Goal: Task Accomplishment & Management: Use online tool/utility

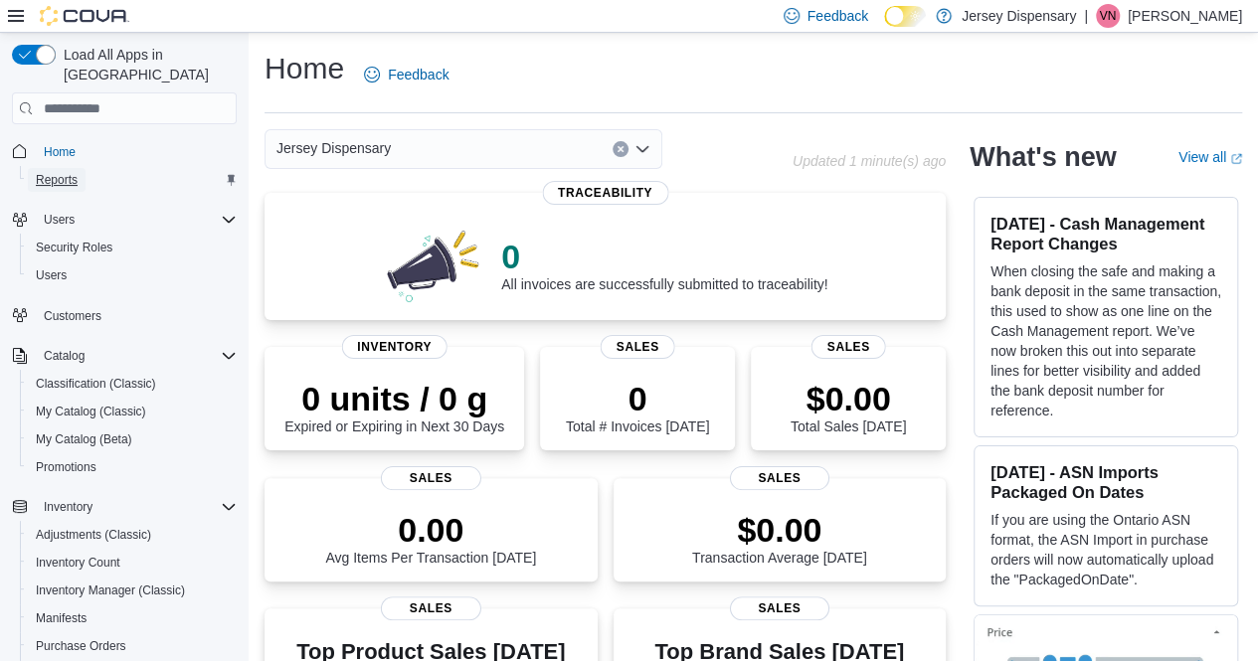
click at [54, 172] on span "Reports" at bounding box center [57, 180] width 42 height 16
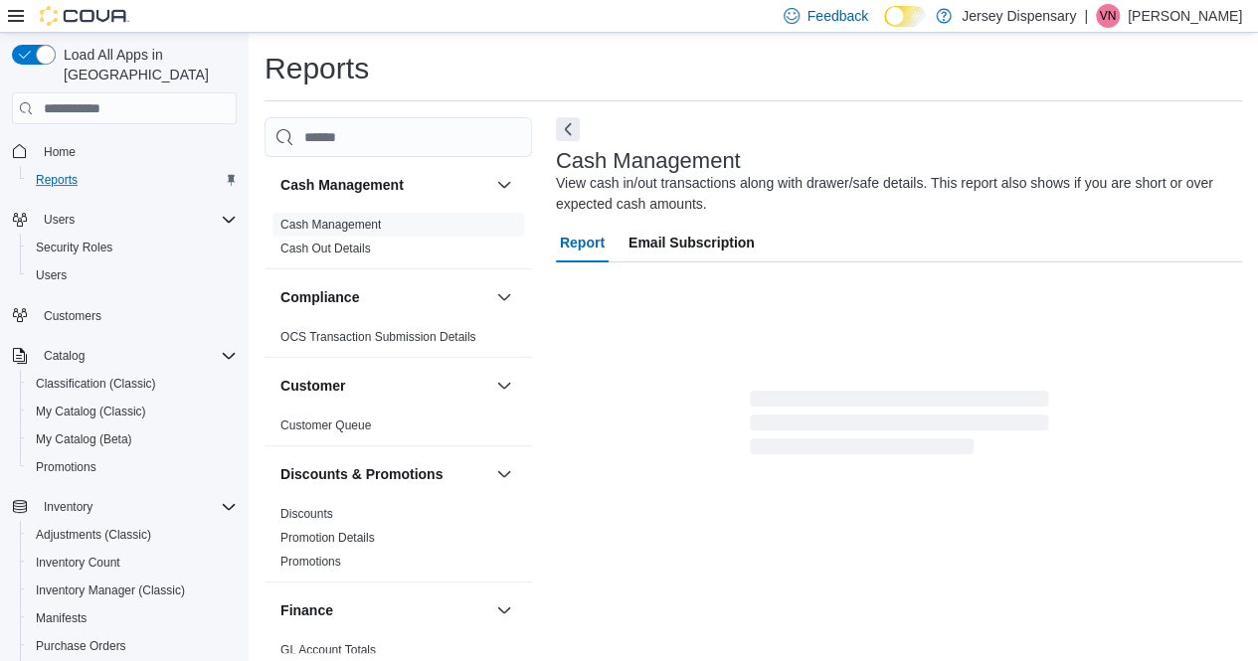
scroll to position [8, 0]
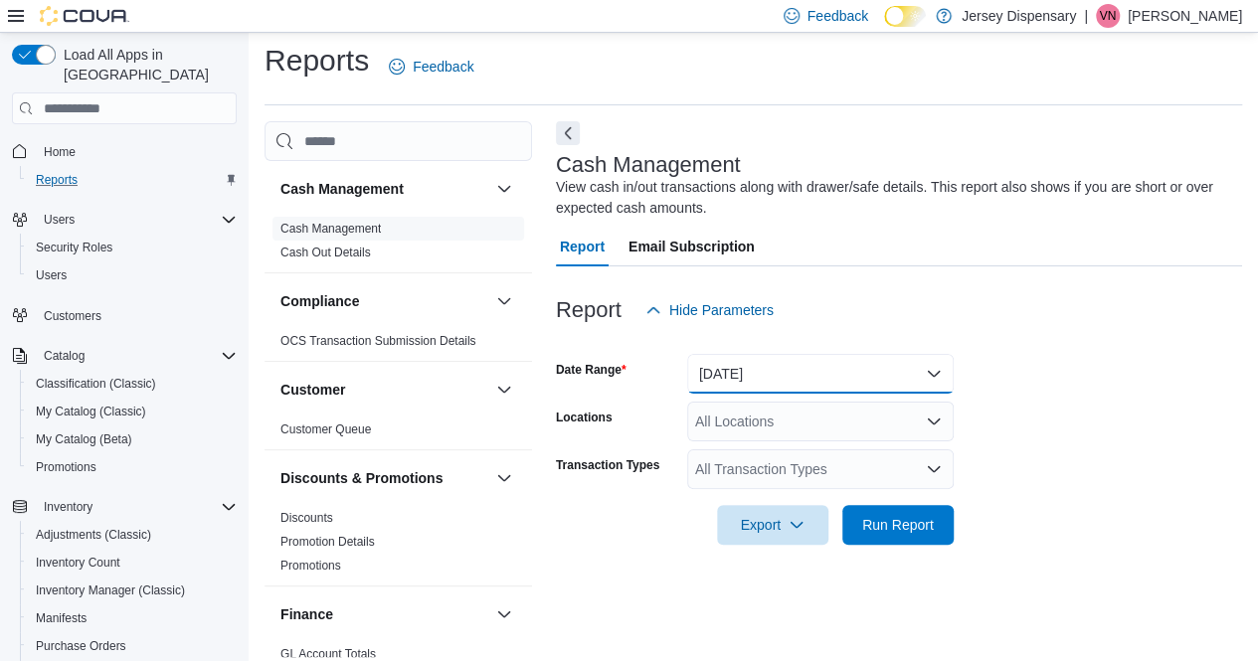
click at [935, 367] on button "Today" at bounding box center [820, 374] width 267 height 40
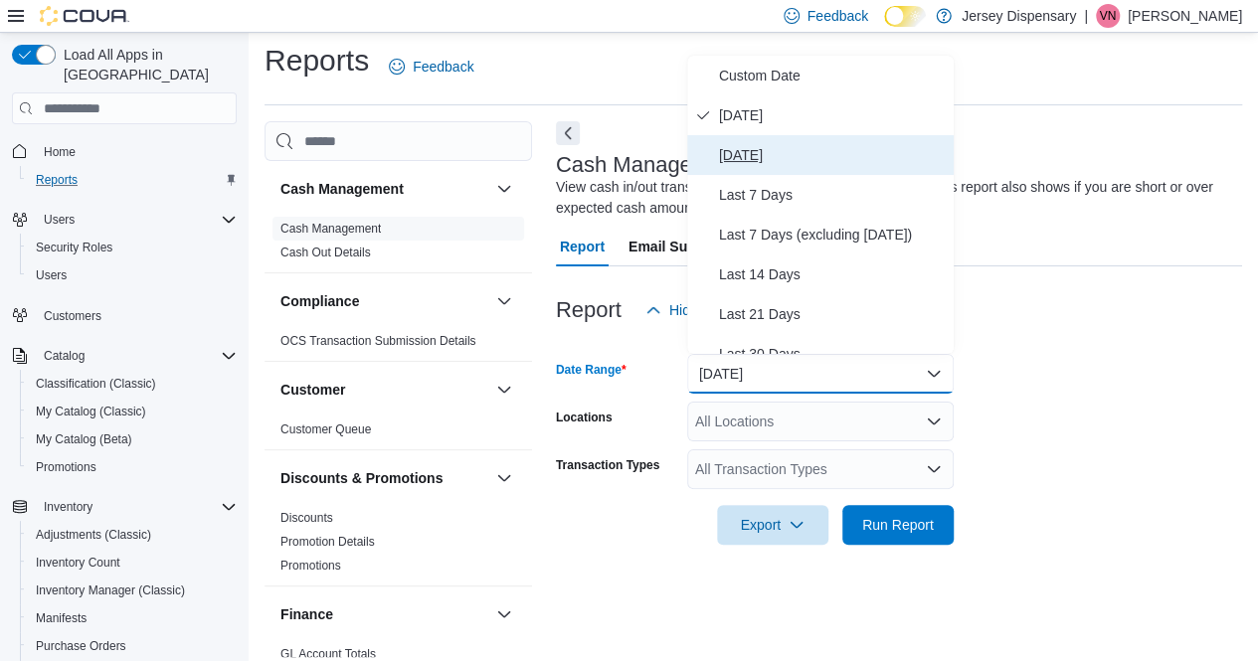
click at [779, 154] on span "Yesterday" at bounding box center [832, 155] width 227 height 24
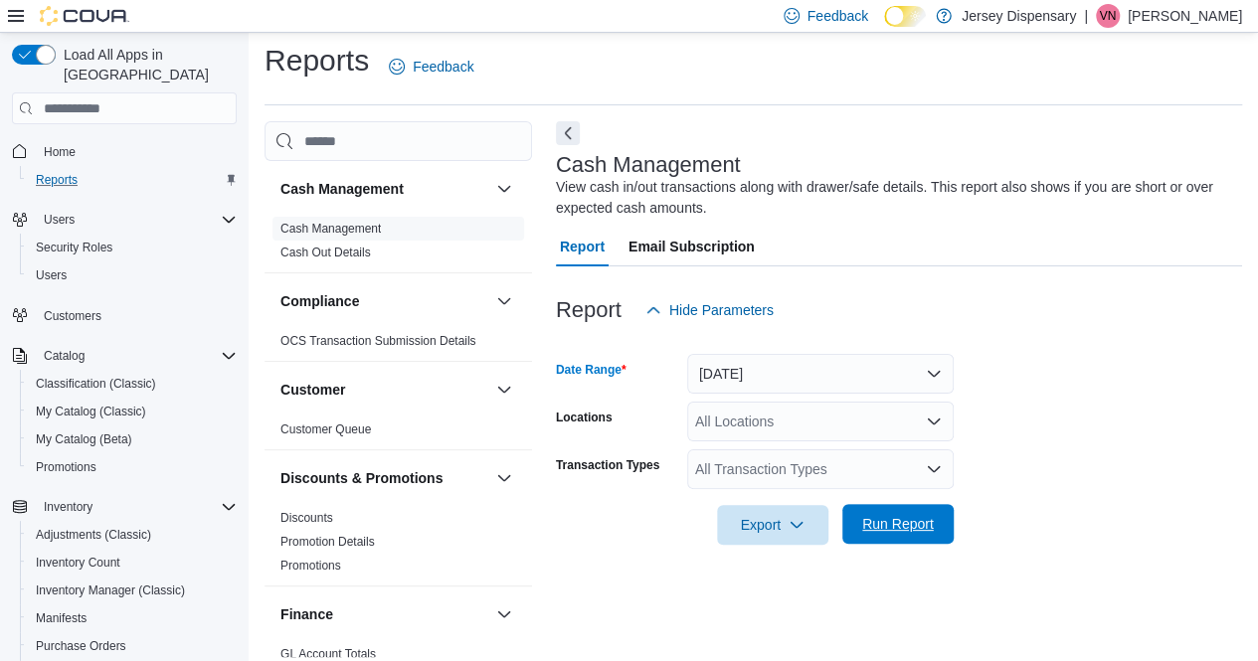
click at [918, 514] on span "Run Report" at bounding box center [898, 524] width 88 height 40
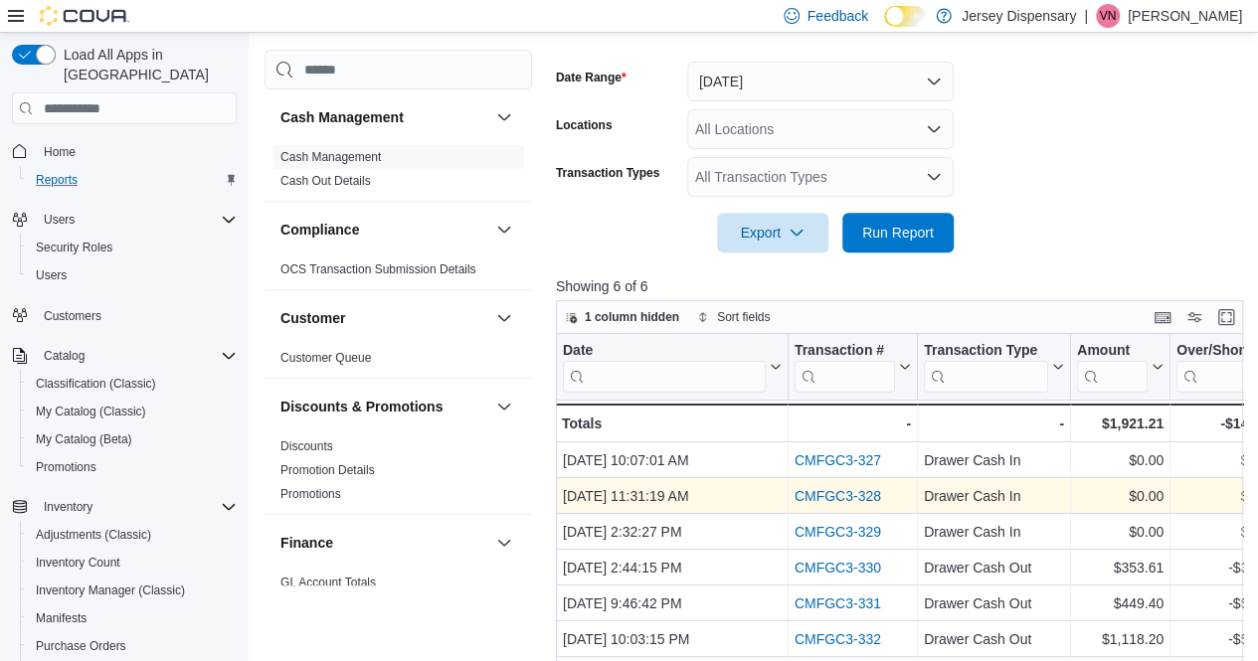
scroll to position [306, 0]
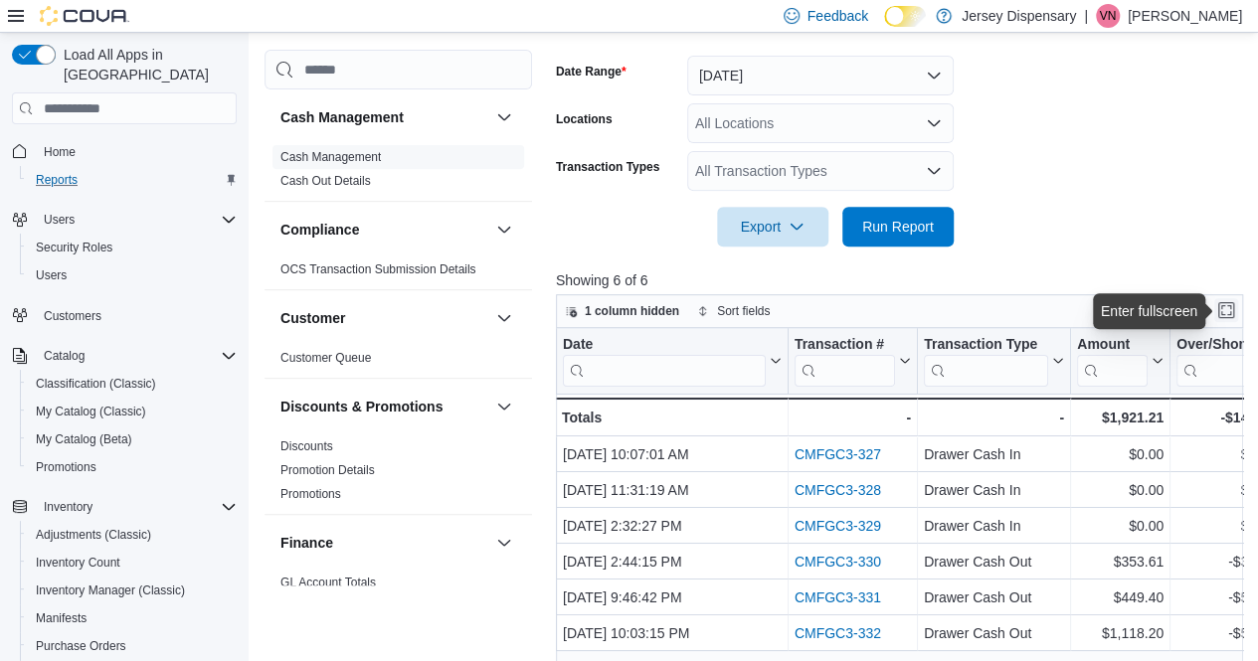
click at [1231, 309] on button "Enter fullscreen" at bounding box center [1226, 310] width 24 height 24
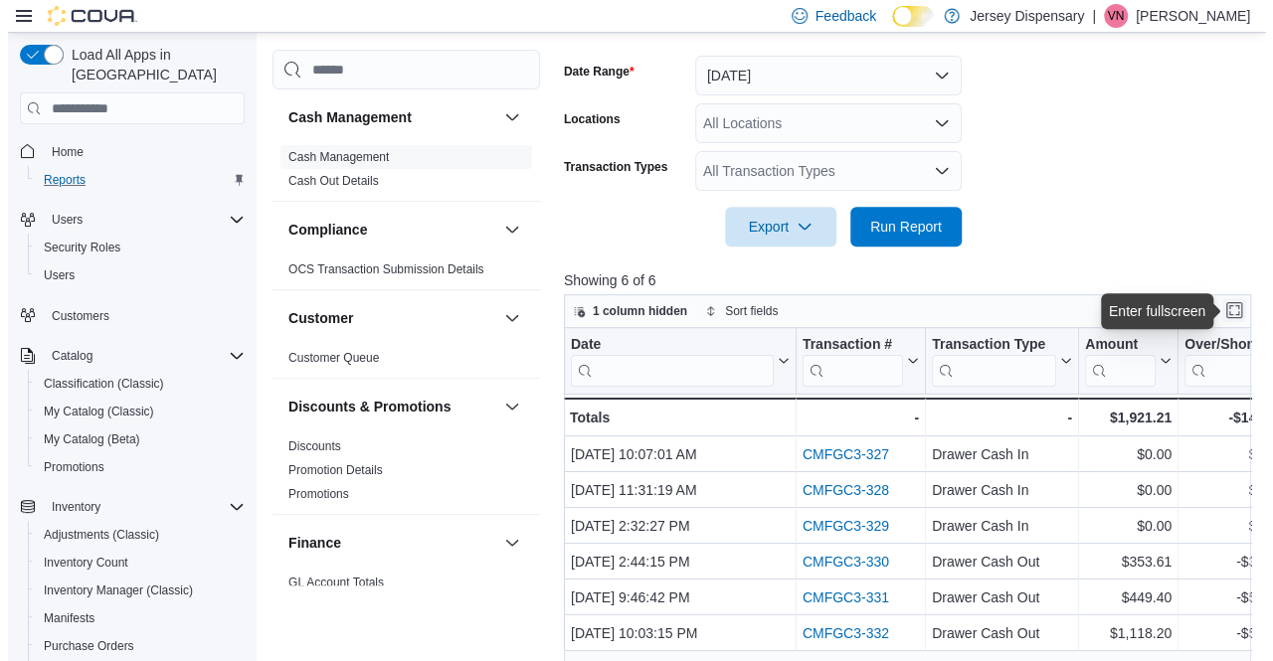
scroll to position [0, 0]
